Goal: Check status: Check status

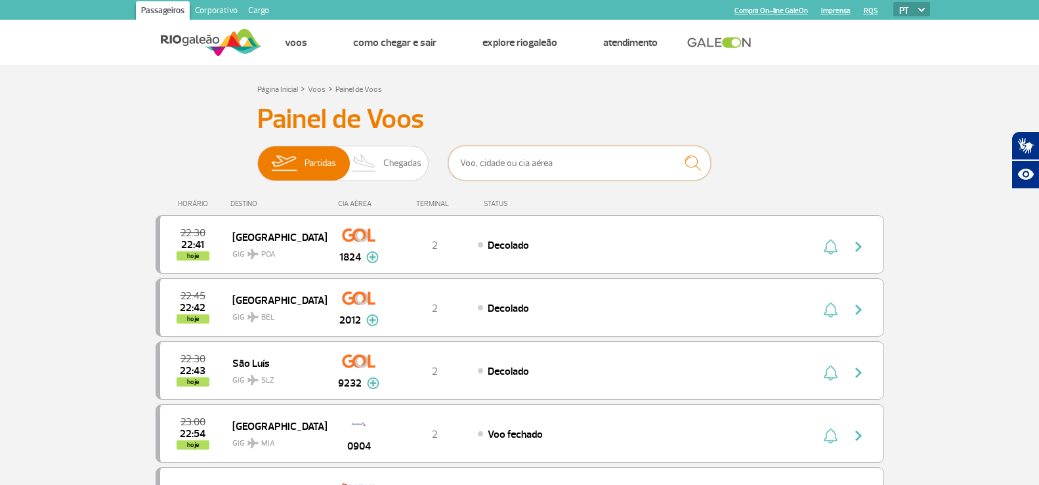
click at [573, 167] on input "text" at bounding box center [579, 163] width 263 height 35
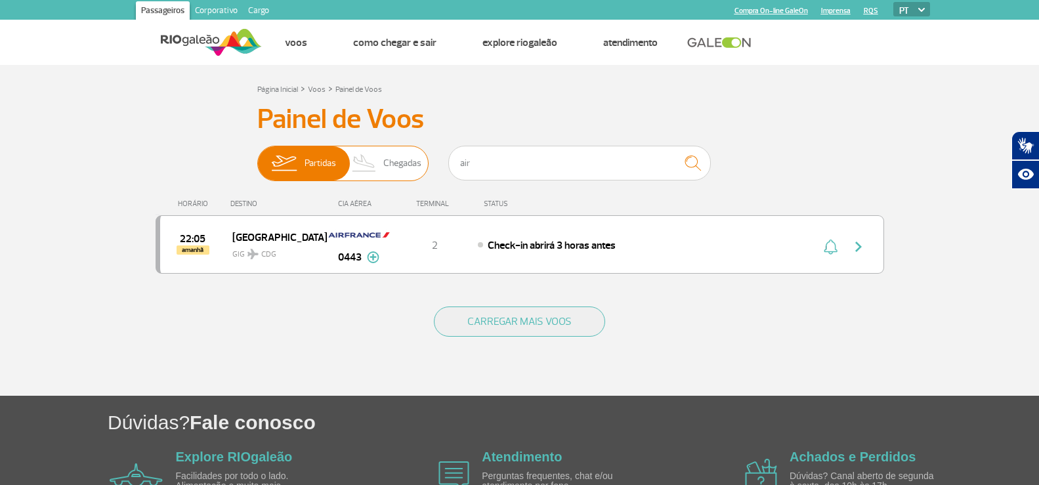
click at [414, 159] on span "Chegadas" at bounding box center [402, 163] width 38 height 34
click at [257, 157] on input "Partidas Chegadas" at bounding box center [257, 157] width 0 height 0
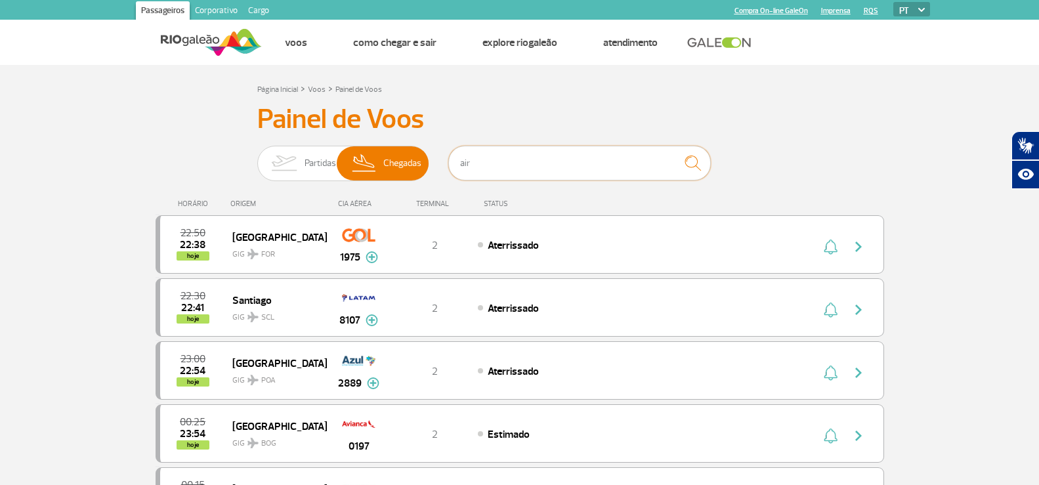
click at [485, 159] on input "air" at bounding box center [579, 163] width 263 height 35
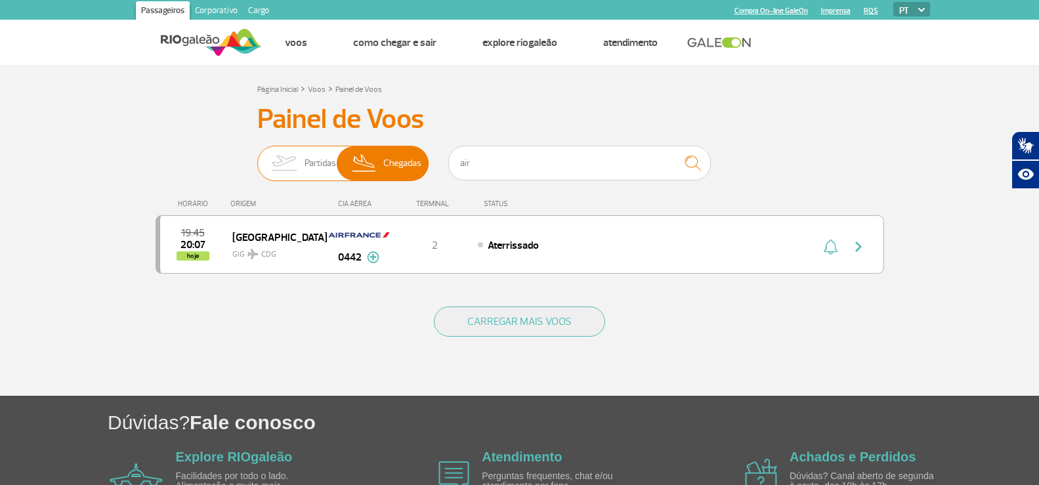
click at [305, 169] on span "Partidas" at bounding box center [321, 163] width 32 height 34
click at [257, 157] on input "Partidas Chegadas" at bounding box center [257, 157] width 0 height 0
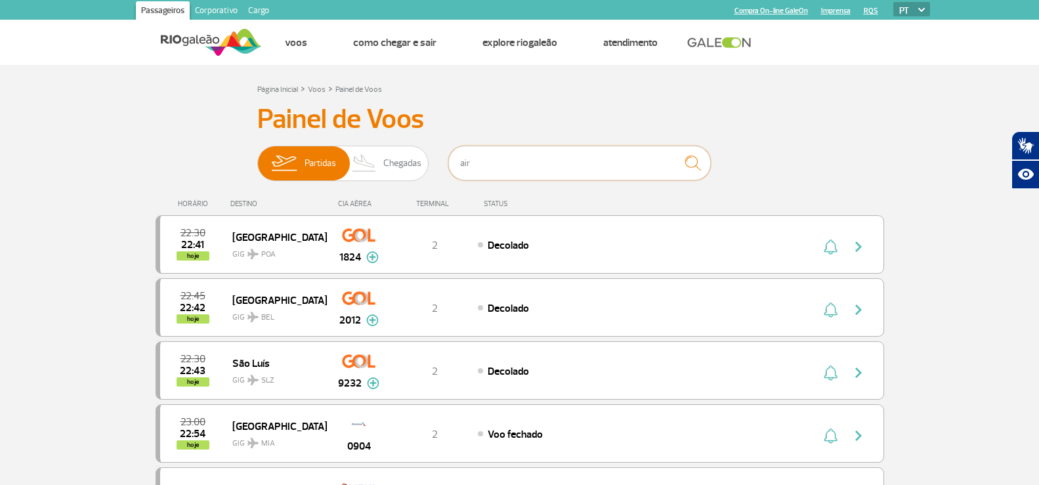
click at [507, 160] on input "air" at bounding box center [579, 163] width 263 height 35
type input "air"
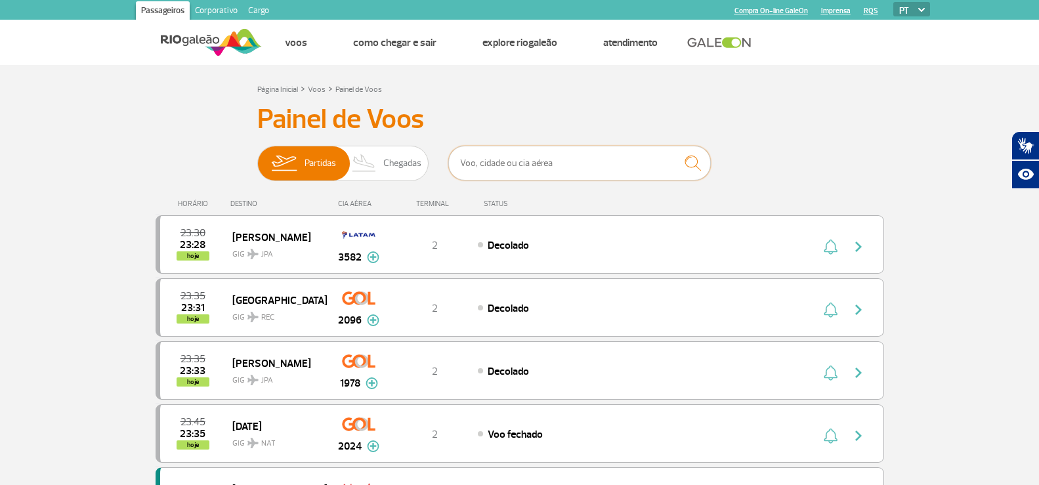
click at [511, 161] on input "text" at bounding box center [579, 163] width 263 height 35
type input "bogota"
